Goal: Check status: Check status

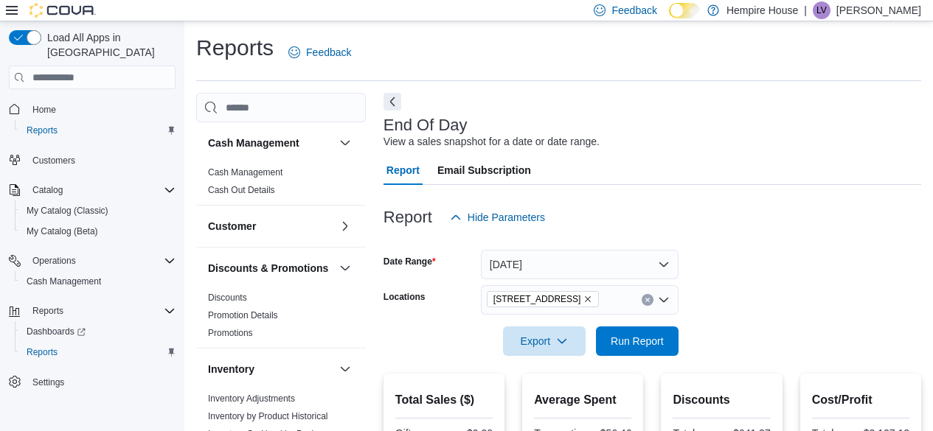
scroll to position [485, 0]
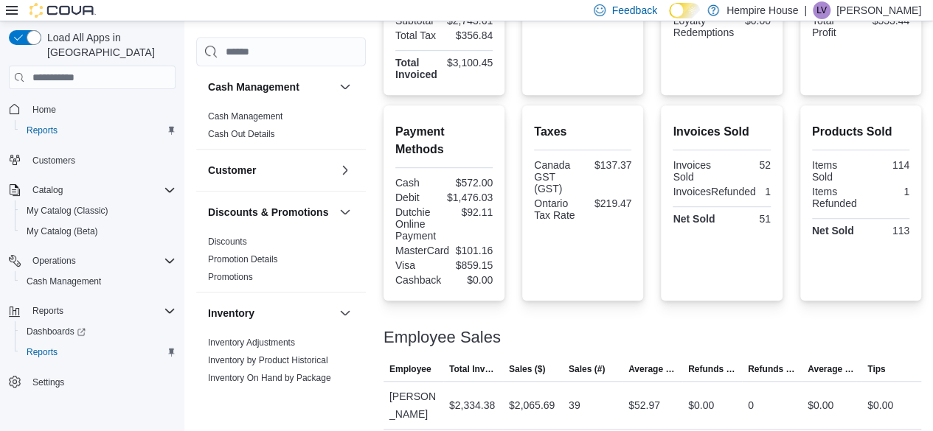
scroll to position [485, 0]
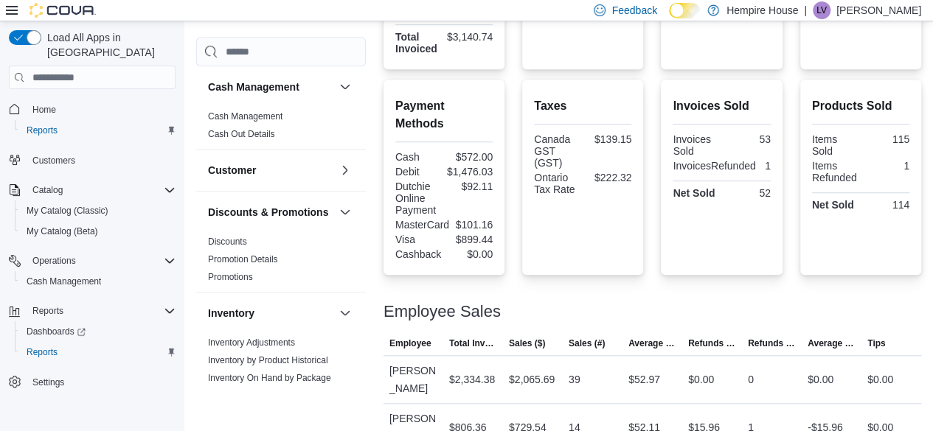
scroll to position [485, 0]
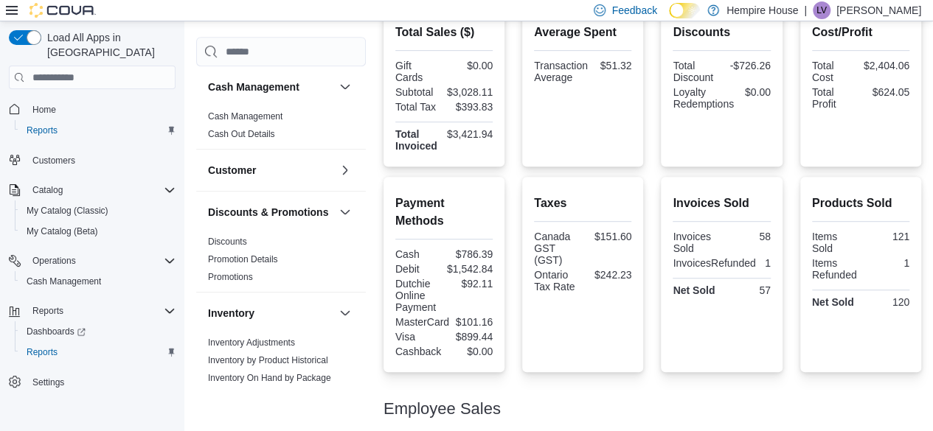
scroll to position [485, 0]
